Goal: Navigation & Orientation: Find specific page/section

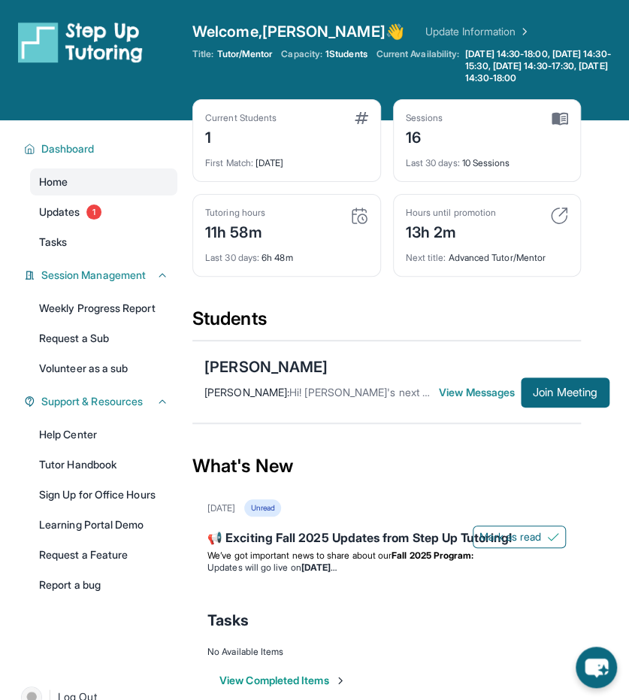
click at [101, 197] on div "Home Updates 1 Tasks" at bounding box center [103, 211] width 147 height 87
click at [77, 237] on link "Tasks" at bounding box center [103, 242] width 147 height 27
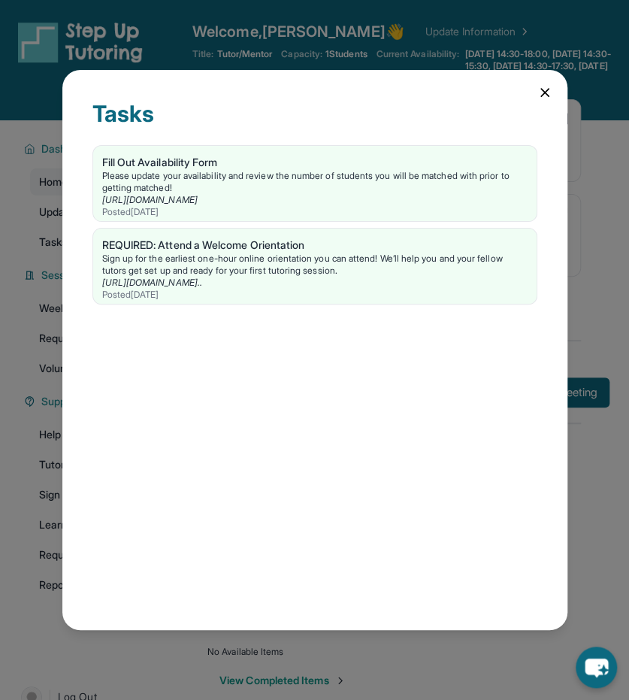
click at [546, 102] on div "Tasks Fill Out Availability Form Please update your availability and review the…" at bounding box center [314, 350] width 505 height 560
click at [553, 96] on div "Tasks Fill Out Availability Form Please update your availability and review the…" at bounding box center [314, 350] width 505 height 560
click at [535, 91] on div "Tasks Fill Out Availability Form Please update your availability and review the…" at bounding box center [314, 350] width 505 height 560
click at [528, 91] on div "Tasks Fill Out Availability Form Please update your availability and review the…" at bounding box center [314, 350] width 505 height 560
click at [544, 93] on icon at bounding box center [545, 93] width 8 height 8
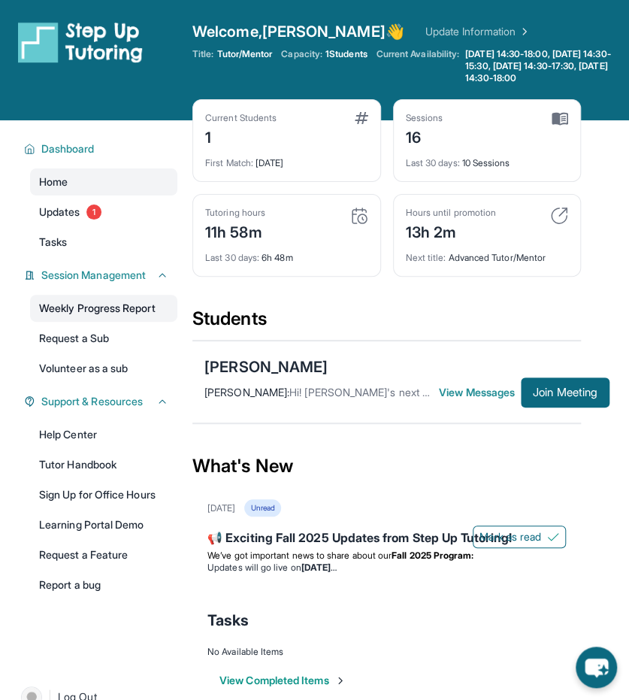
click at [99, 311] on link "Weekly Progress Report" at bounding box center [103, 308] width 147 height 27
click at [93, 237] on link "Tasks" at bounding box center [103, 242] width 147 height 27
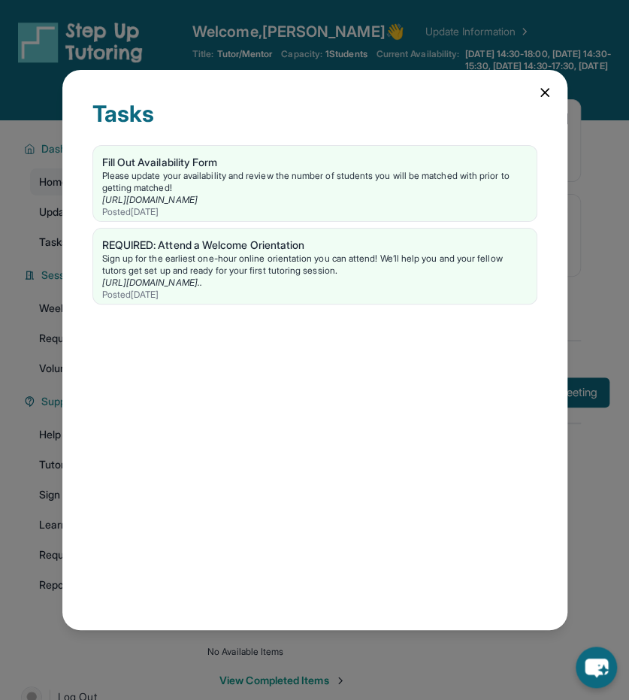
click at [538, 91] on icon at bounding box center [545, 92] width 15 height 15
